Goal: Task Accomplishment & Management: Complete application form

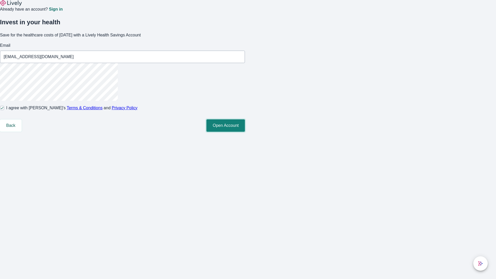
click at [245, 132] on button "Open Account" at bounding box center [225, 125] width 38 height 12
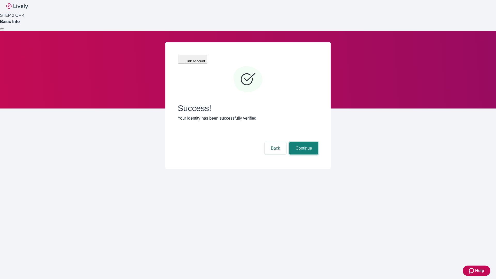
click at [303, 142] on button "Continue" at bounding box center [303, 148] width 29 height 12
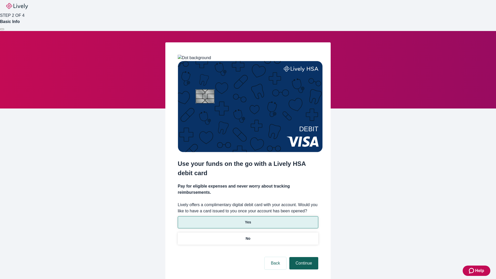
click at [248, 220] on p "Yes" at bounding box center [248, 222] width 6 height 5
click at [303, 257] on button "Continue" at bounding box center [303, 263] width 29 height 12
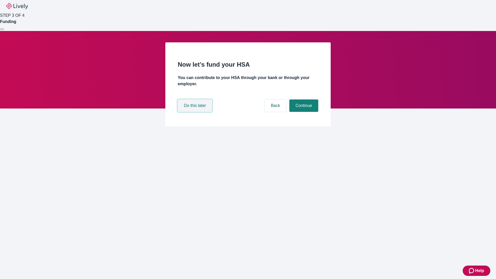
click at [195, 112] on button "Do this later" at bounding box center [195, 105] width 34 height 12
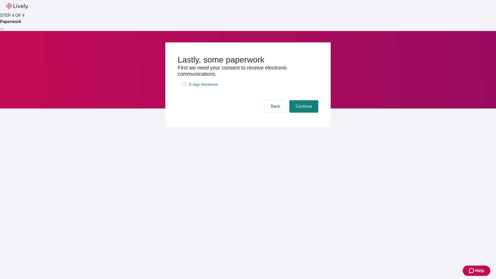
click at [184, 87] on input "E-Sign Disclosure" at bounding box center [184, 84] width 4 height 4
checkbox input "true"
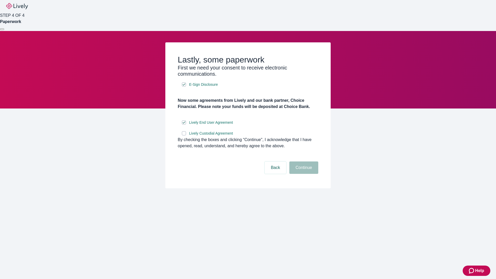
click at [184, 135] on input "Lively Custodial Agreement" at bounding box center [184, 133] width 4 height 4
checkbox input "true"
click at [303, 174] on button "Continue" at bounding box center [303, 167] width 29 height 12
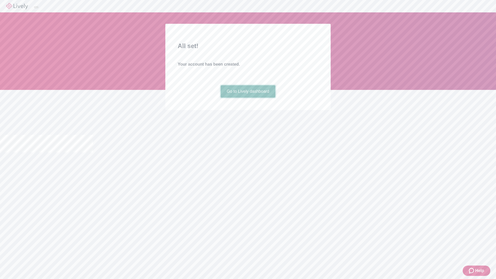
click at [248, 98] on link "Go to Lively dashboard" at bounding box center [248, 91] width 55 height 12
